Goal: Information Seeking & Learning: Learn about a topic

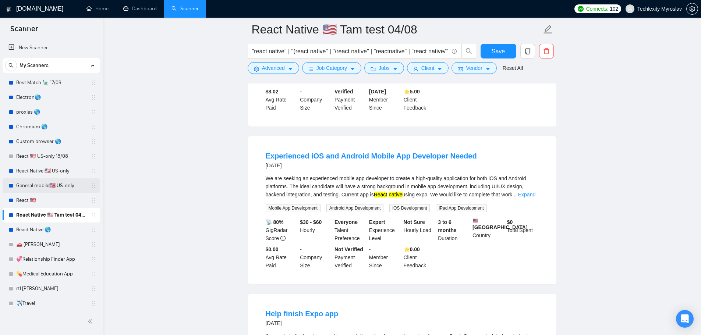
drag, startPoint x: 54, startPoint y: 182, endPoint x: 58, endPoint y: 184, distance: 4.3
click at [54, 182] on link "General mobile🇺🇸 US-only" at bounding box center [51, 185] width 70 height 15
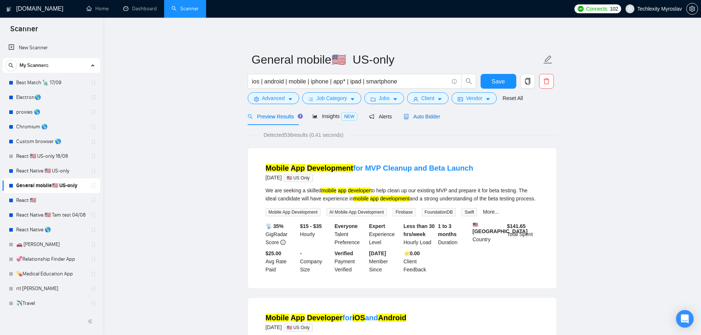
click at [428, 117] on span "Auto Bidder" at bounding box center [422, 117] width 36 height 6
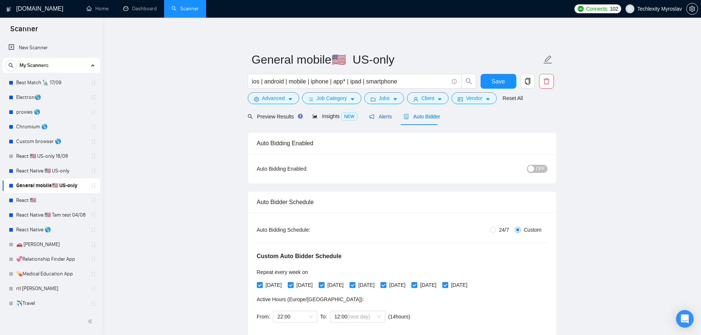
click at [380, 116] on span "Alerts" at bounding box center [380, 117] width 23 height 6
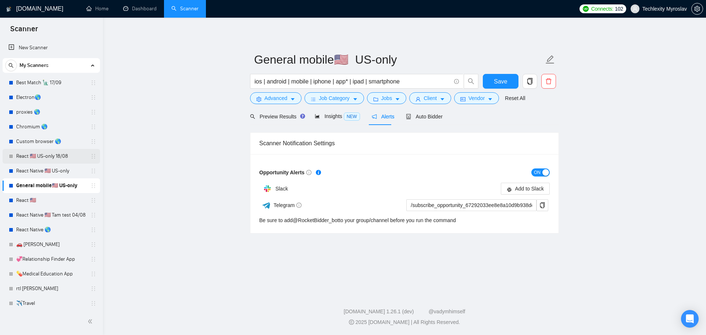
click at [58, 156] on link "React 🇺🇸 US-only 18/08" at bounding box center [51, 156] width 70 height 15
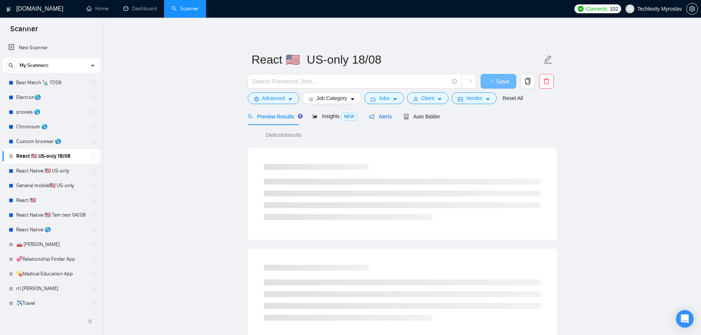
click at [379, 114] on span "Alerts" at bounding box center [380, 117] width 23 height 6
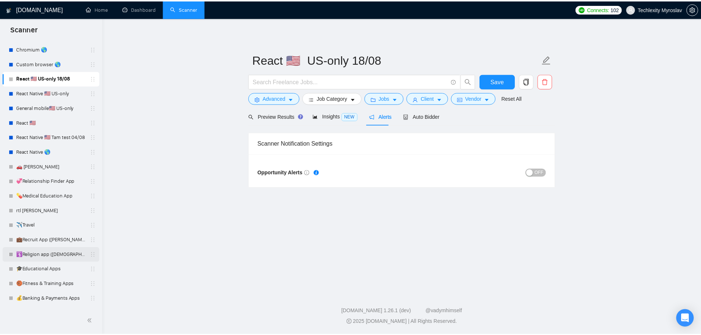
scroll to position [91, 0]
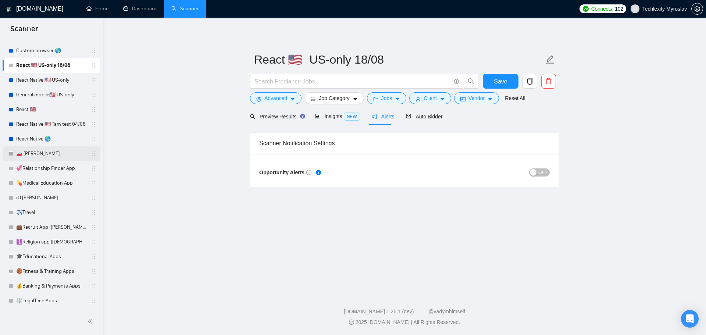
click at [41, 151] on link "🚗 [PERSON_NAME]" at bounding box center [51, 153] width 70 height 15
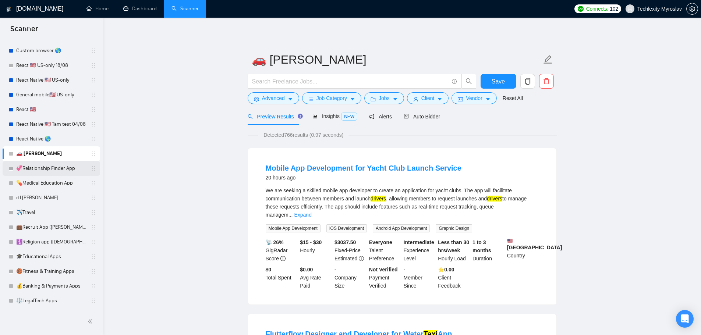
click at [33, 170] on link "💞Relationship Finder App" at bounding box center [51, 168] width 70 height 15
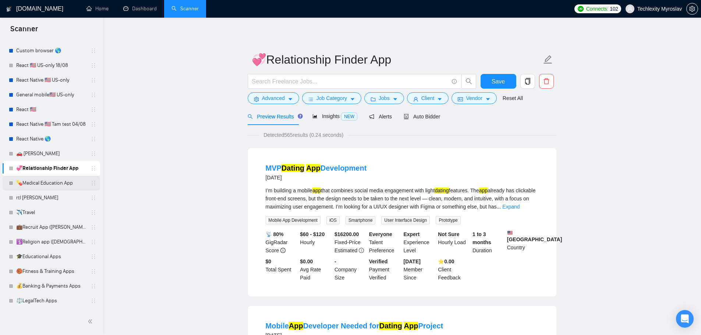
click at [42, 190] on link "💊Medical Education App" at bounding box center [51, 183] width 70 height 15
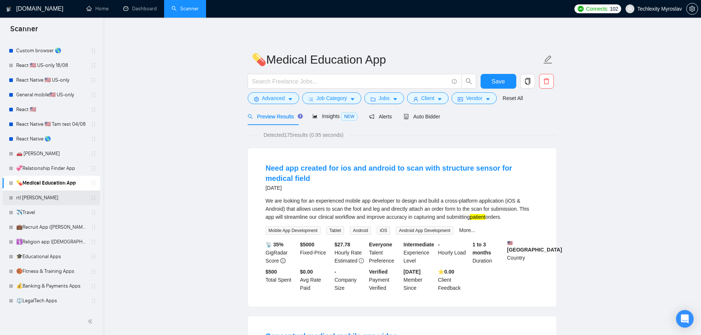
click at [40, 197] on link "rtl [PERSON_NAME]" at bounding box center [51, 198] width 70 height 15
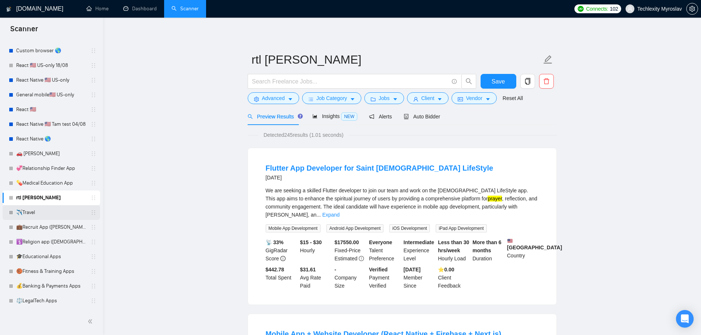
click at [40, 215] on link "✈️Travel" at bounding box center [51, 212] width 70 height 15
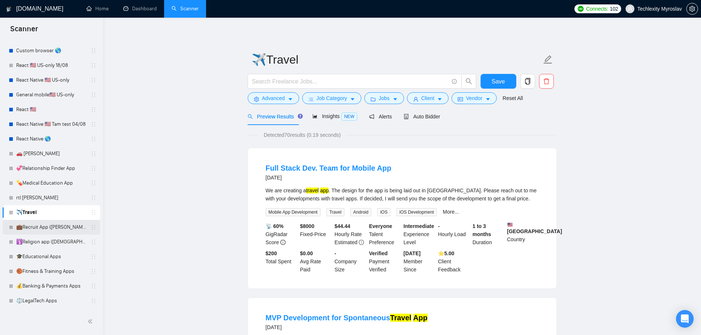
click at [42, 227] on link "💼Recruit App ([PERSON_NAME])" at bounding box center [51, 227] width 70 height 15
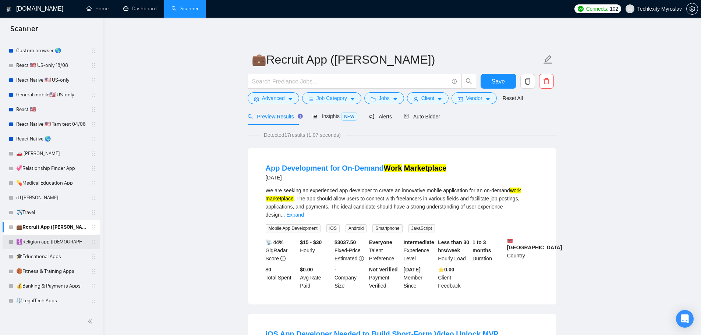
click at [47, 241] on link "🛐Religion app ([DEMOGRAPHIC_DATA][PERSON_NAME])" at bounding box center [51, 242] width 70 height 15
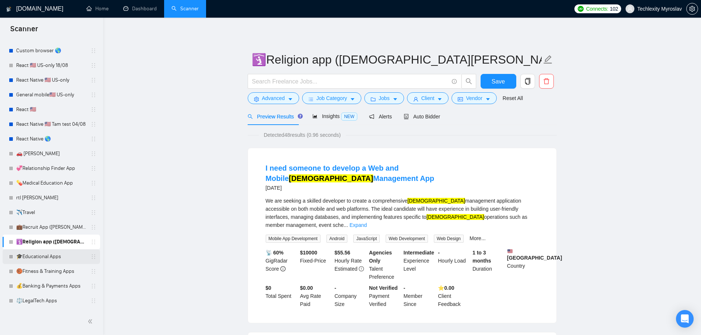
click at [50, 254] on link "🎓Educational Apps" at bounding box center [51, 256] width 70 height 15
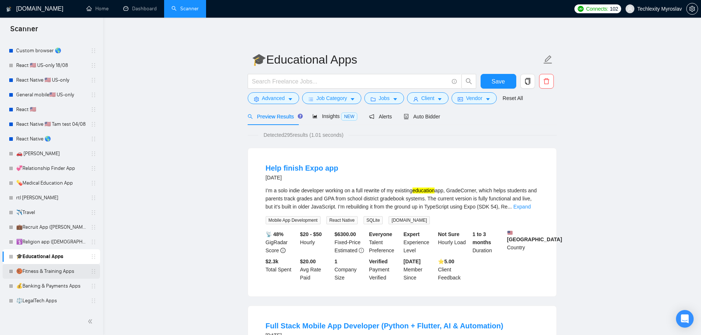
click at [48, 270] on link "🏀Fitness & Training Apps" at bounding box center [51, 271] width 70 height 15
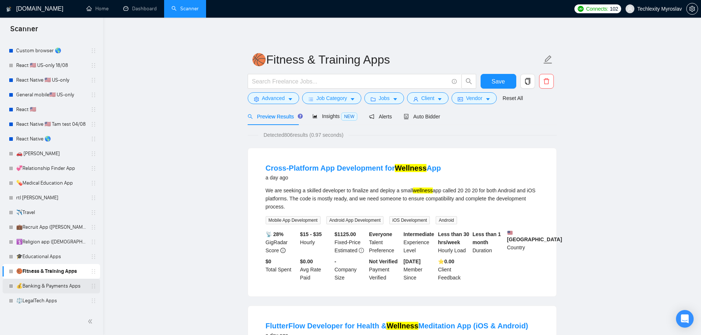
click at [47, 283] on link "💰Banking & Payments Apps" at bounding box center [51, 286] width 70 height 15
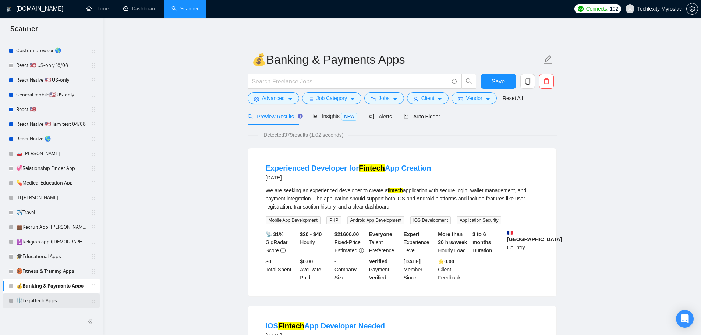
click at [46, 299] on link "⚖️LegalTech Apps" at bounding box center [51, 301] width 70 height 15
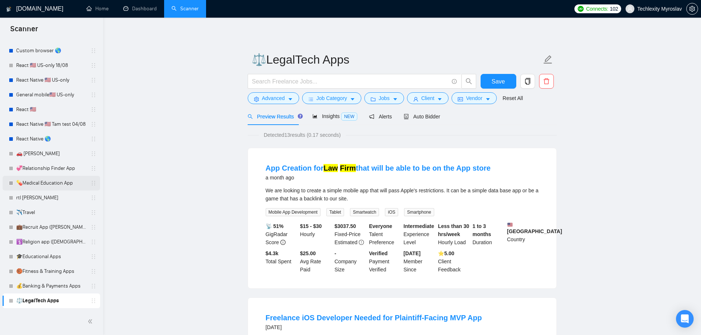
click at [50, 181] on link "💊Medical Education App" at bounding box center [51, 183] width 70 height 15
